Goal: Task Accomplishment & Management: Use online tool/utility

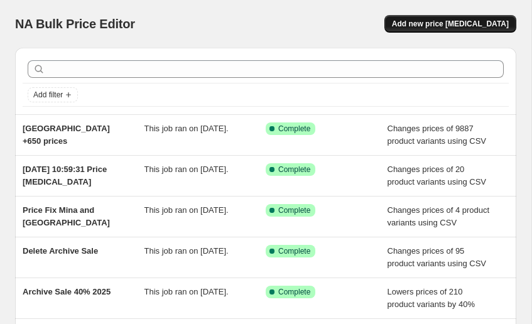
click at [489, 24] on span "Add new price [MEDICAL_DATA]" at bounding box center [450, 24] width 117 height 10
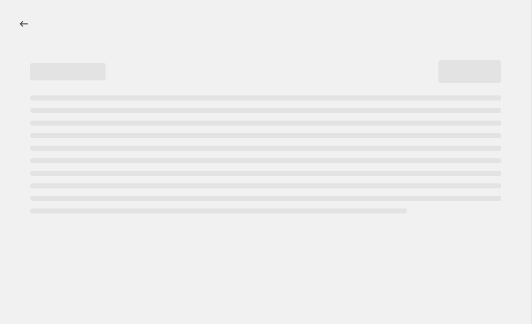
select select "percentage"
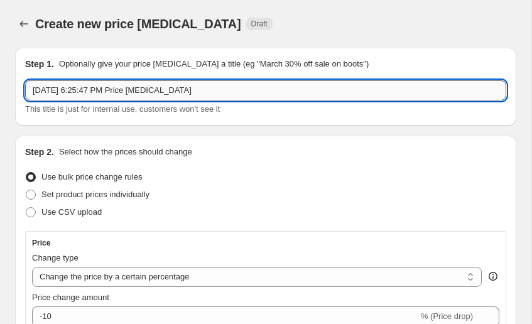
click at [177, 87] on input "Oct 6, 2025 at 6:25:47 PM Price change job" at bounding box center [265, 90] width 481 height 20
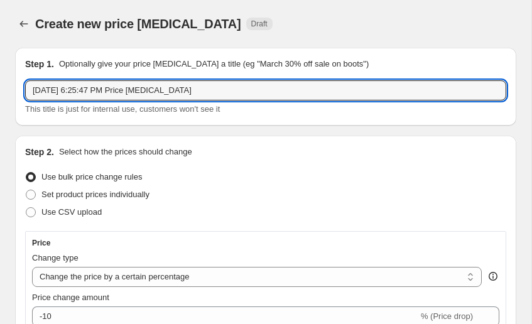
paste input "Colombia, Costa Rica, Dominican Republic, Ecuador, Guatemala, Japan, Arabia, Ko…"
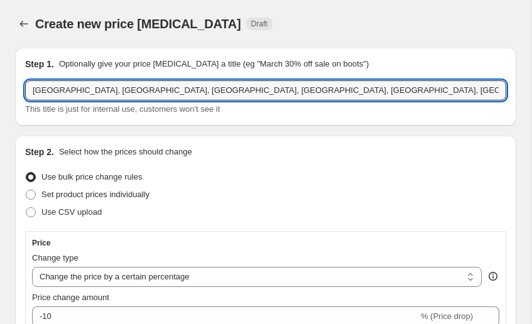
type input "[GEOGRAPHIC_DATA], [GEOGRAPHIC_DATA], [GEOGRAPHIC_DATA], [GEOGRAPHIC_DATA], [GE…"
click at [358, 178] on div "Use bulk price change rules" at bounding box center [265, 177] width 481 height 18
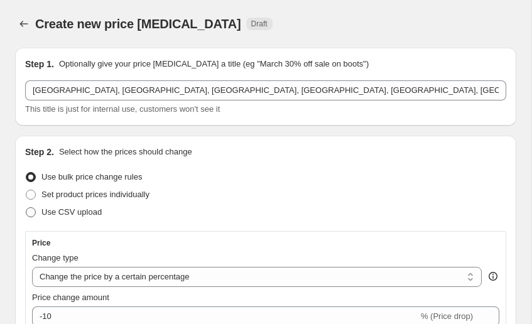
click at [35, 219] on label "Use CSV upload" at bounding box center [63, 213] width 77 height 18
click at [26, 208] on input "Use CSV upload" at bounding box center [26, 207] width 1 height 1
radio input "true"
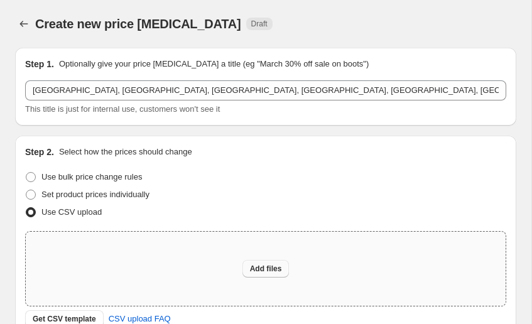
click at [245, 264] on button "Add files" at bounding box center [266, 269] width 47 height 18
type input "C:\fakepath\Colombia, Costa Rica, Dominican Republic, Ecuador, Guatemala, Japan…"
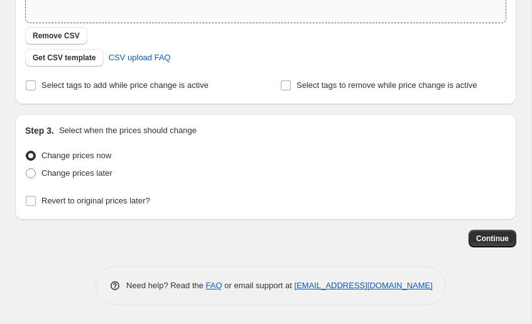
scroll to position [283, 0]
click at [503, 239] on span "Continue" at bounding box center [492, 239] width 33 height 10
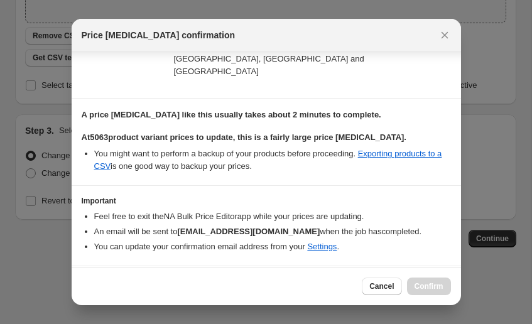
scroll to position [161, 0]
click at [181, 281] on b "I understand that this price change job will affect 5063 product variants" at bounding box center [249, 285] width 302 height 9
click at [92, 281] on input "I understand that this price change job will affect 5063 product variants" at bounding box center [87, 286] width 10 height 10
checkbox input "true"
click at [435, 288] on span "Confirm" at bounding box center [429, 286] width 29 height 10
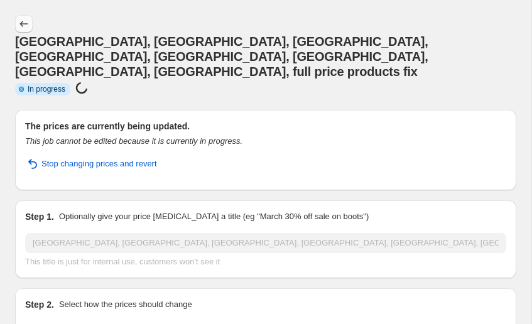
click at [22, 22] on icon "Price change jobs" at bounding box center [24, 24] width 13 height 13
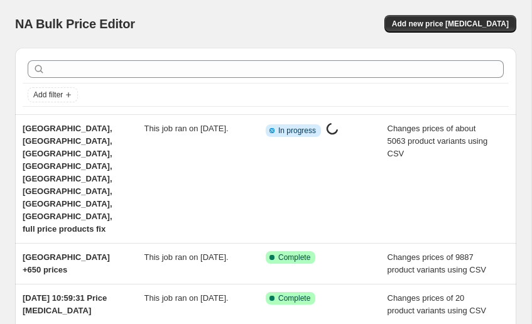
click at [202, 243] on li "[GEOGRAPHIC_DATA] +650 prices This job ran on [DATE]. Success Complete Complete…" at bounding box center [265, 263] width 501 height 41
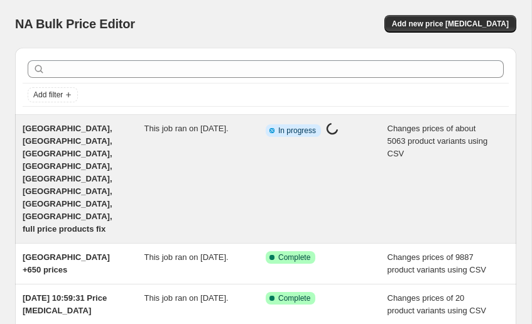
click at [205, 185] on div "This job ran on [DATE]." at bounding box center [205, 179] width 122 height 113
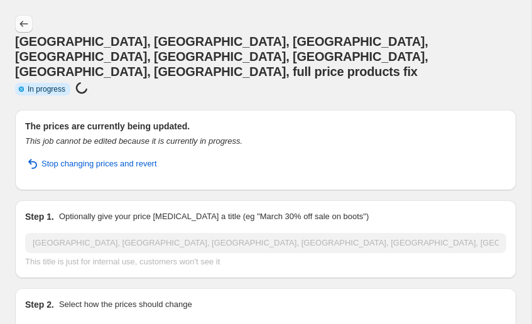
click at [20, 18] on button "Price change jobs" at bounding box center [24, 24] width 18 height 18
